Goal: Book appointment/travel/reservation

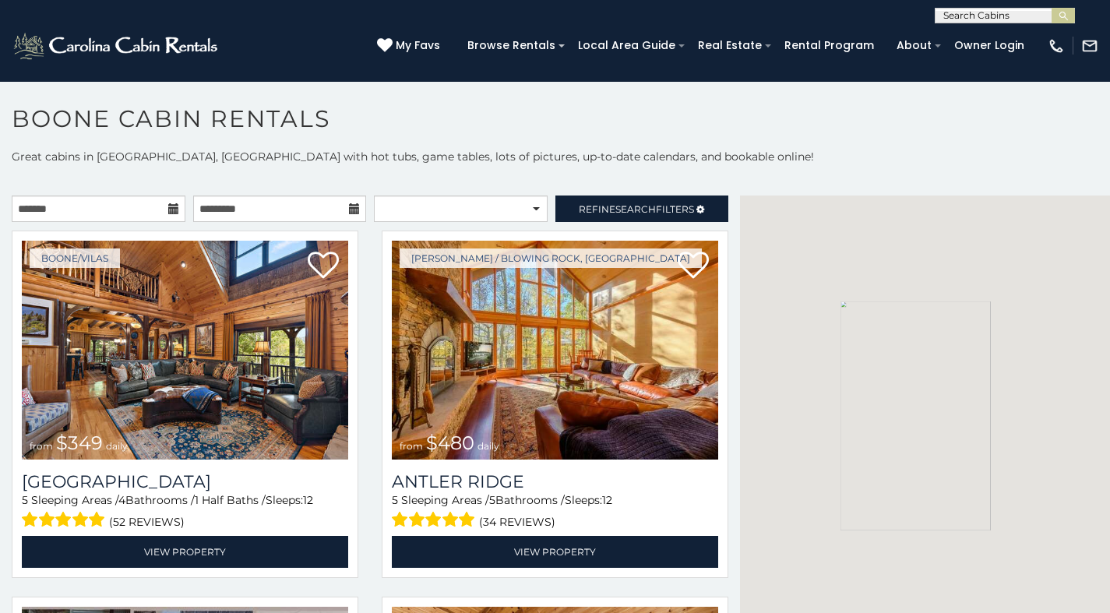
click at [751, 150] on p "Great cabins in [GEOGRAPHIC_DATA], [GEOGRAPHIC_DATA] with hot tubs, game tables…" at bounding box center [555, 157] width 1110 height 16
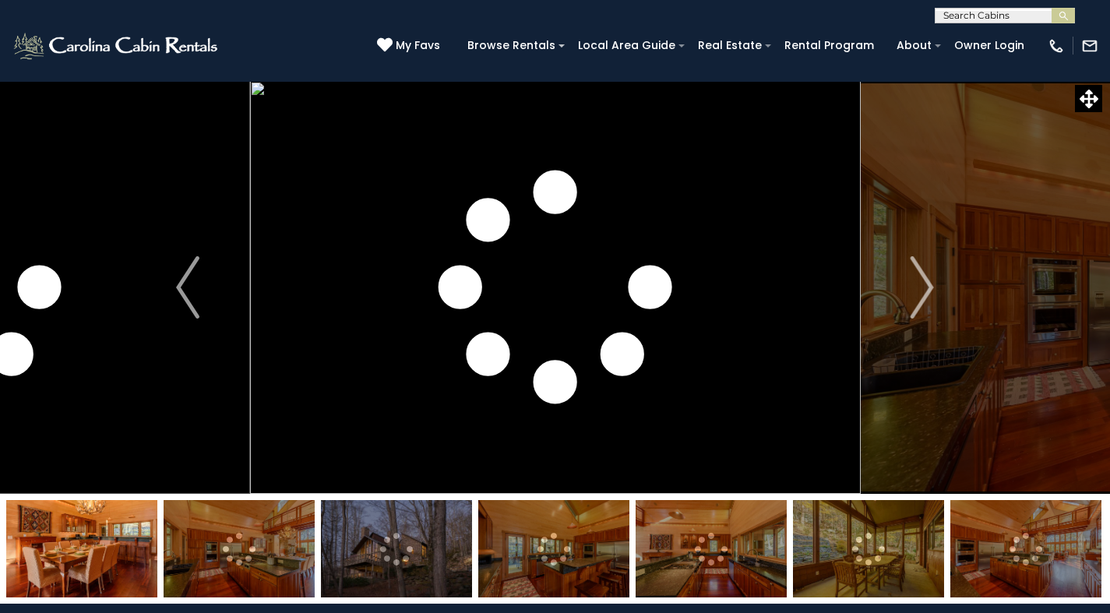
click at [310, 297] on img at bounding box center [555, 287] width 610 height 413
click at [494, 386] on img at bounding box center [555, 287] width 610 height 413
click at [182, 434] on button "Previous" at bounding box center [188, 287] width 124 height 413
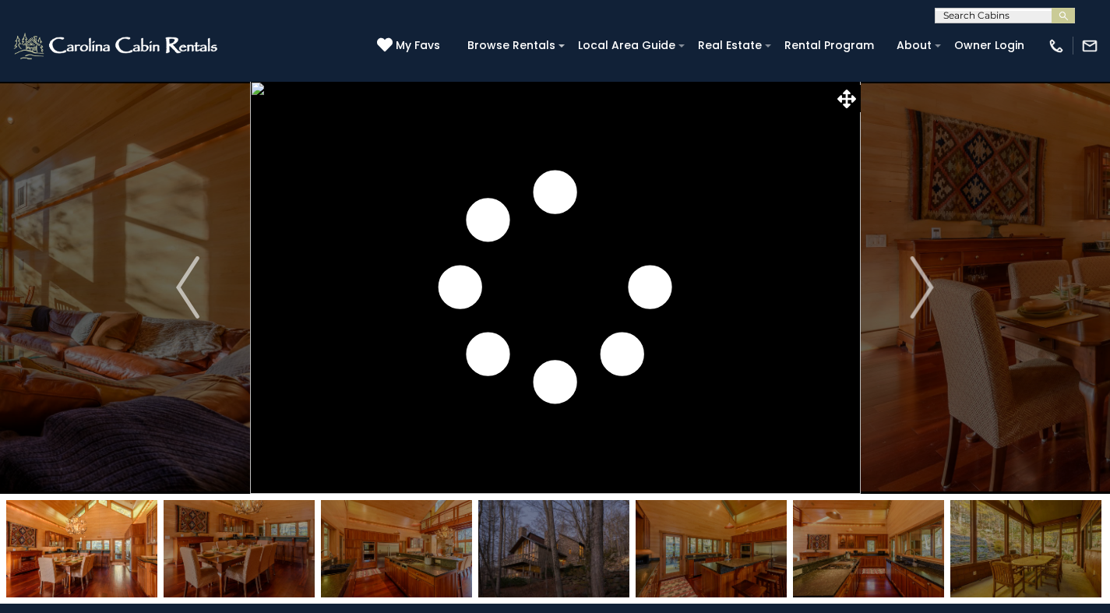
click at [780, 273] on img at bounding box center [555, 287] width 610 height 413
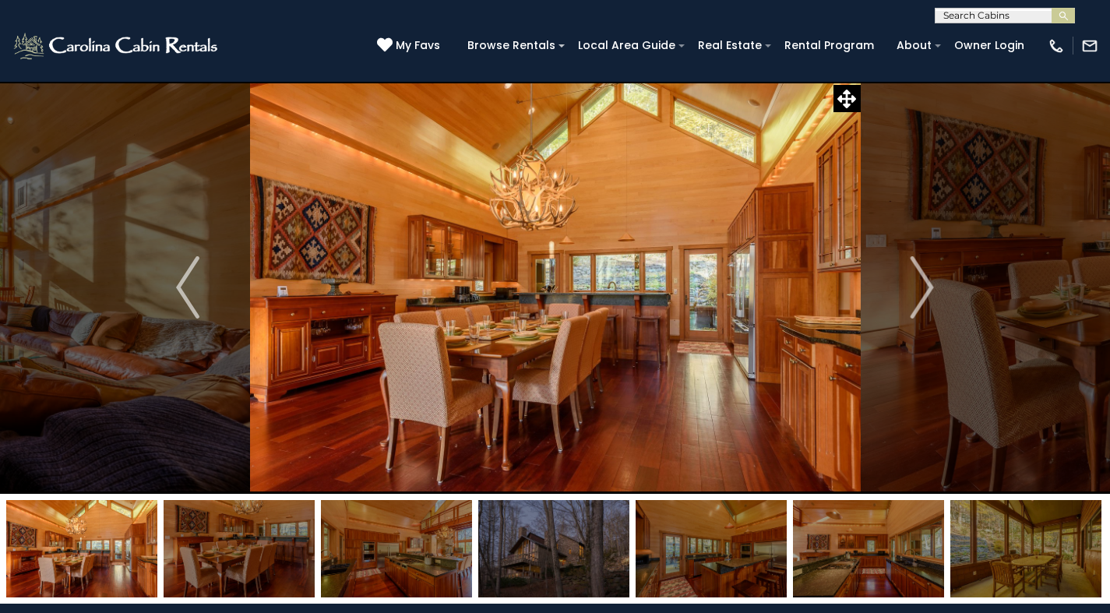
scroll to position [536, 0]
